Goal: Task Accomplishment & Management: Manage account settings

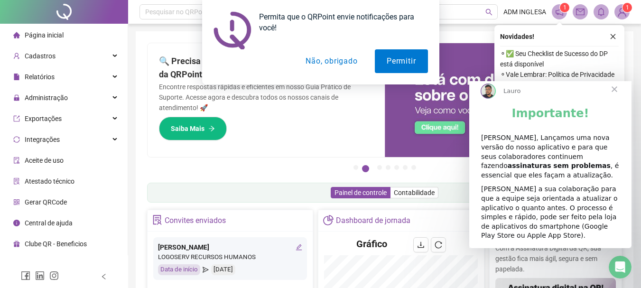
click at [338, 60] on button "Não, obrigado" at bounding box center [331, 61] width 75 height 24
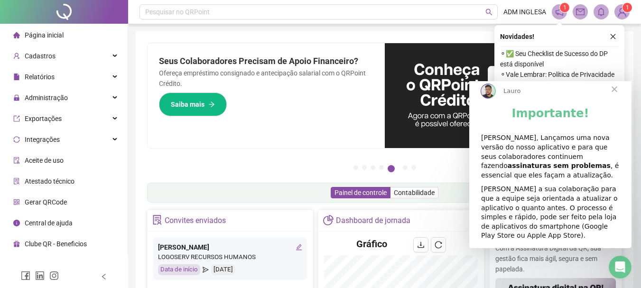
click at [616, 99] on span "Fechar" at bounding box center [614, 89] width 34 height 34
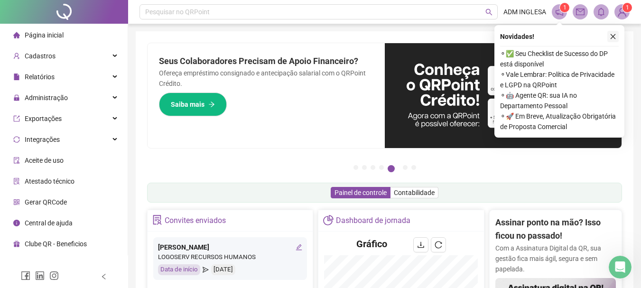
click at [612, 37] on icon "close" at bounding box center [613, 36] width 7 height 7
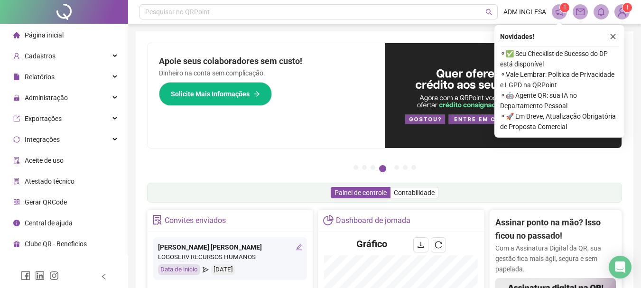
click at [623, 13] on img at bounding box center [622, 12] width 14 height 14
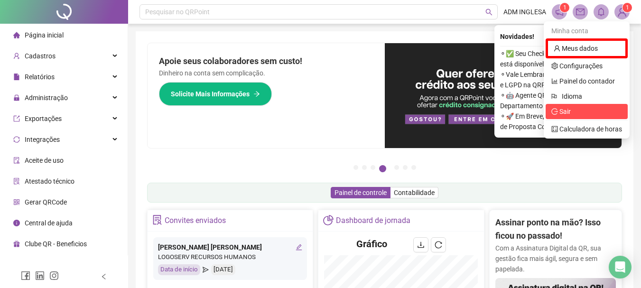
click at [564, 109] on span "Sair" at bounding box center [564, 112] width 11 height 8
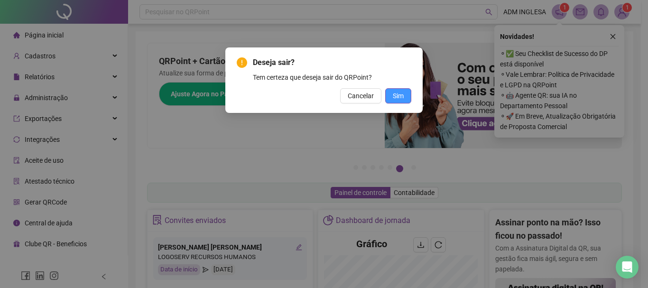
click at [401, 90] on button "Sim" at bounding box center [398, 95] width 26 height 15
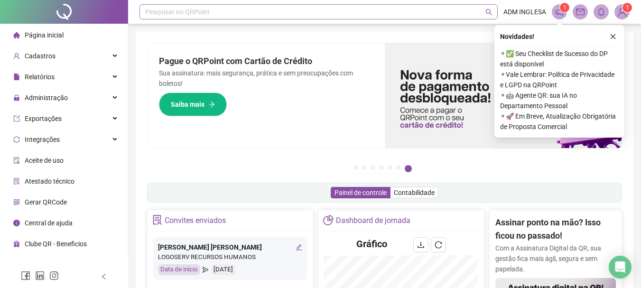
drag, startPoint x: 254, startPoint y: 0, endPoint x: 437, endPoint y: 12, distance: 183.5
click at [430, 11] on div "Pesquisar no QRPoint" at bounding box center [318, 11] width 358 height 15
click at [622, 12] on img at bounding box center [622, 12] width 14 height 14
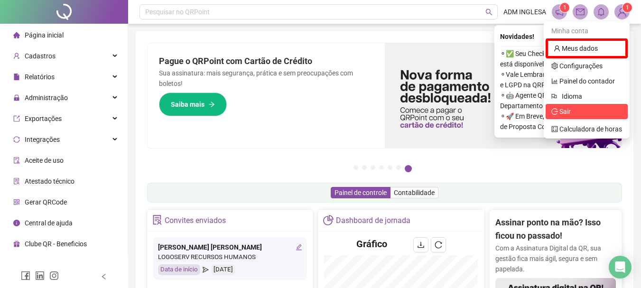
click at [566, 112] on span "Sair" at bounding box center [564, 112] width 11 height 8
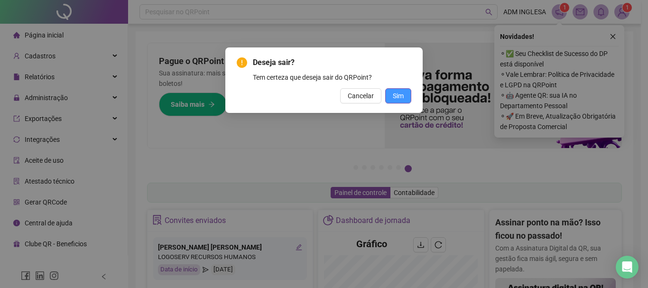
click at [395, 96] on span "Sim" at bounding box center [398, 96] width 11 height 10
